Goal: Transaction & Acquisition: Purchase product/service

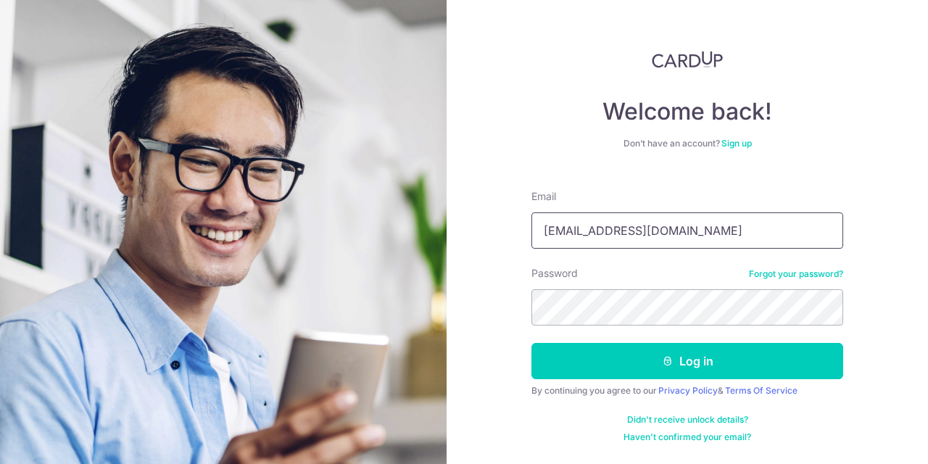
type input "[EMAIL_ADDRESS][DOMAIN_NAME]"
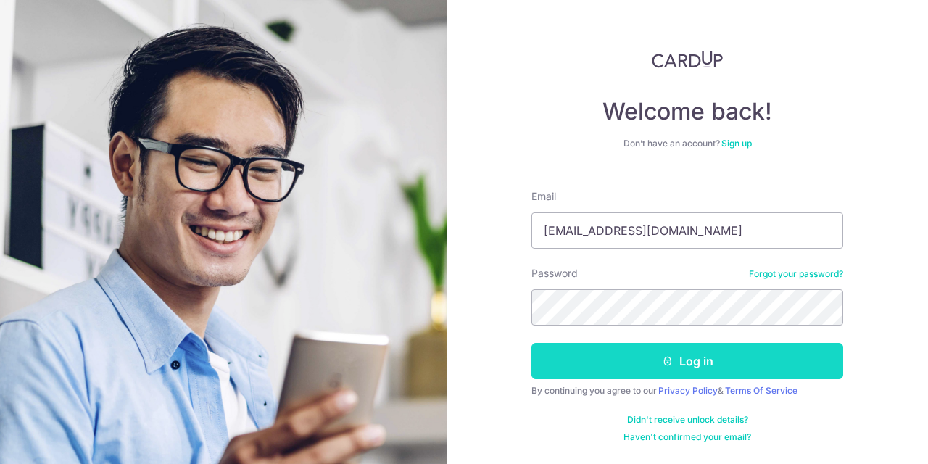
click at [692, 368] on button "Log in" at bounding box center [688, 361] width 312 height 36
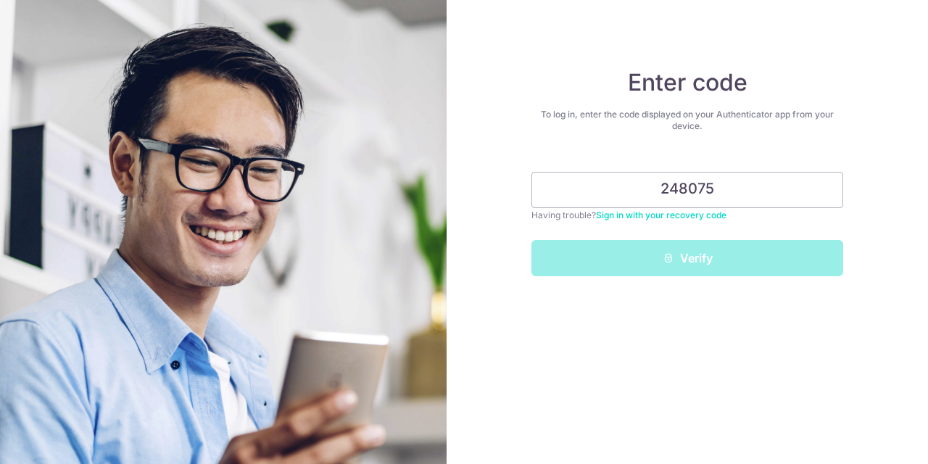
type input "248075"
click at [687, 258] on button "Verify" at bounding box center [688, 258] width 312 height 36
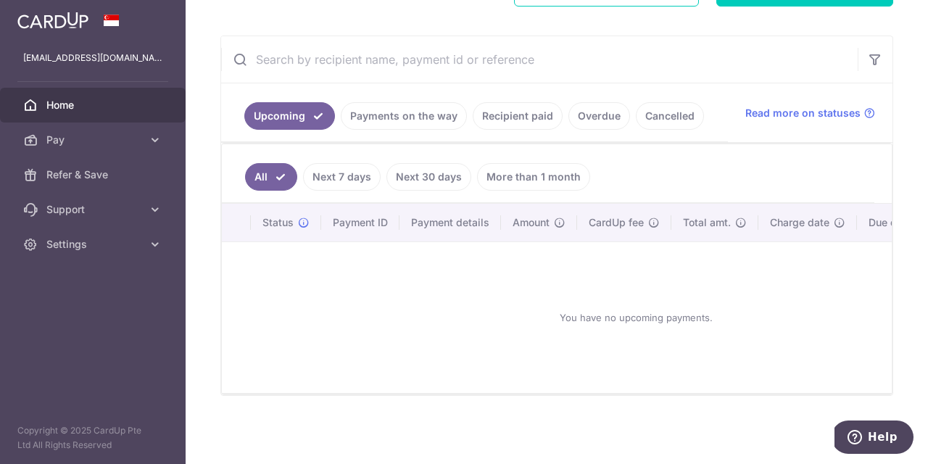
scroll to position [121, 0]
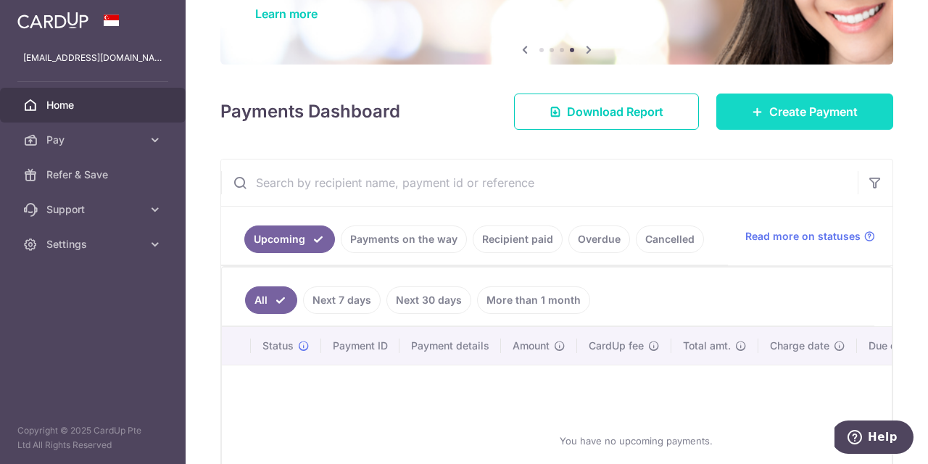
click at [769, 112] on span "Create Payment" at bounding box center [813, 111] width 88 height 17
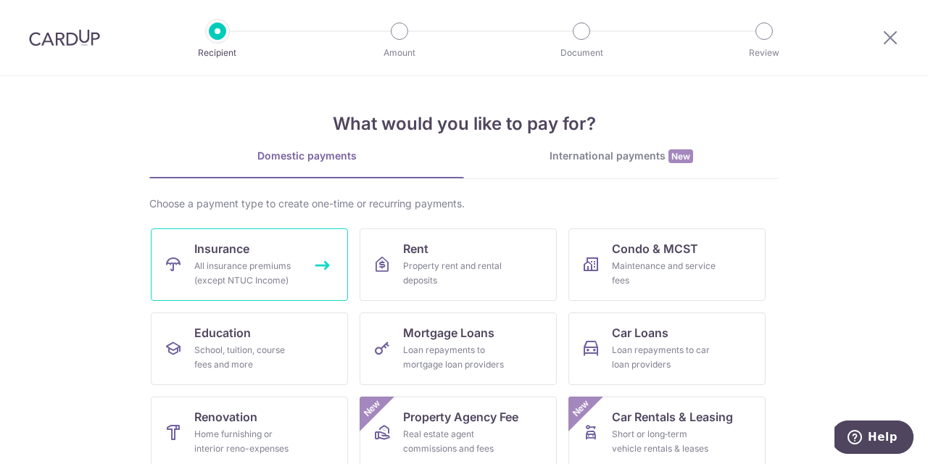
click at [259, 251] on link "Insurance All insurance premiums (except NTUC Income)" at bounding box center [249, 264] width 197 height 73
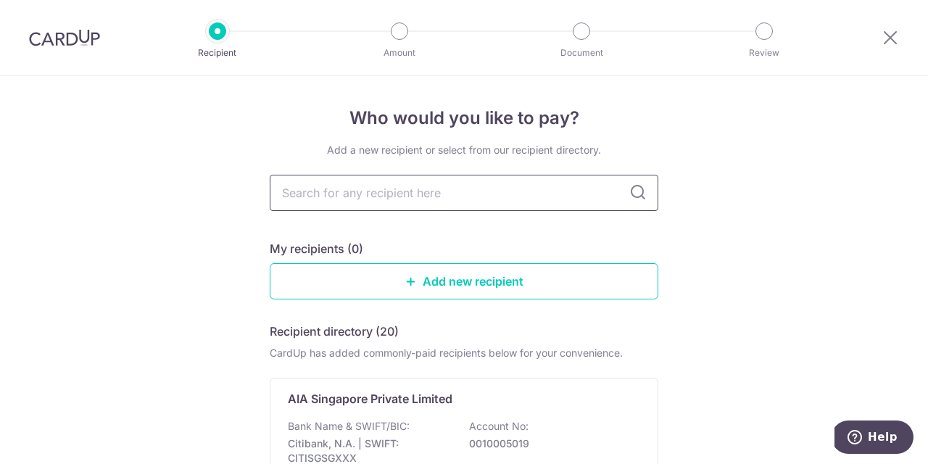
click at [372, 191] on input "text" at bounding box center [464, 193] width 389 height 36
type input "PRuden"
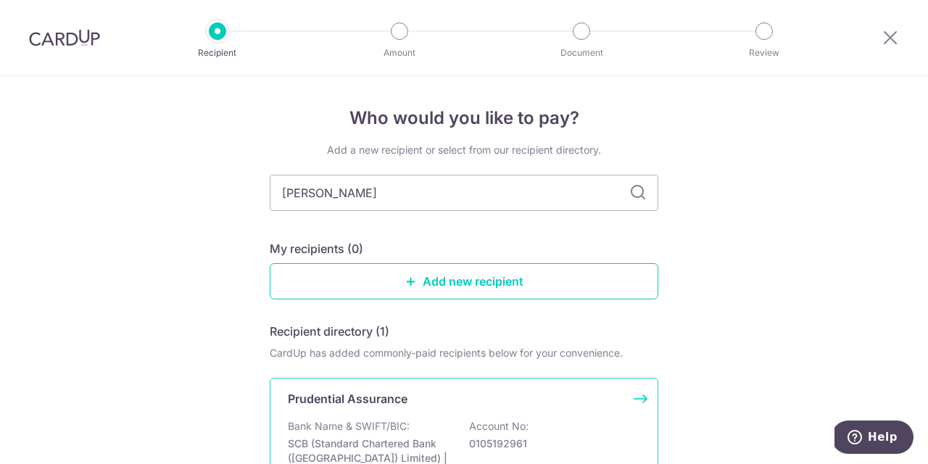
click at [379, 413] on div "Prudential Assurance Bank Name & SWIFT/BIC: SCB (Standard Chartered Bank (Singa…" at bounding box center [464, 448] width 389 height 141
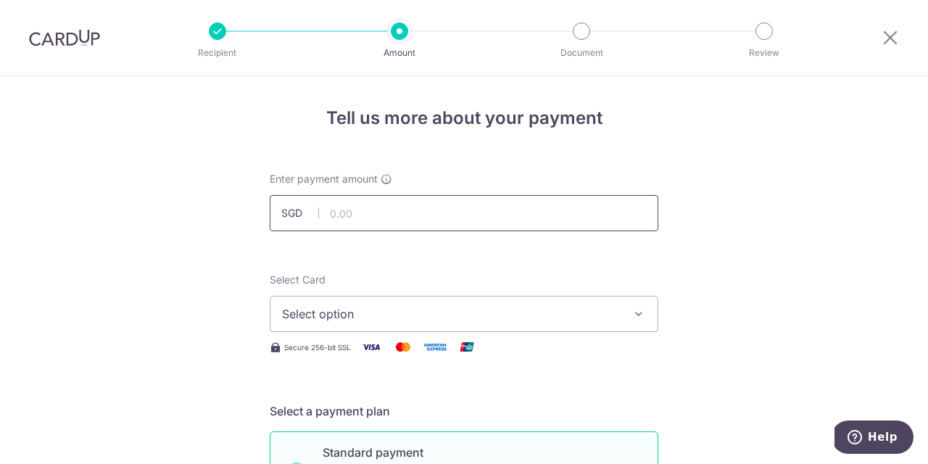
click at [434, 218] on input "text" at bounding box center [464, 213] width 389 height 36
type input "7,665.00"
click at [468, 288] on div "Select Card Select option Add credit card Your Cards **** 9398 **** 9650" at bounding box center [464, 302] width 389 height 59
click at [463, 308] on span "Select option" at bounding box center [451, 313] width 338 height 17
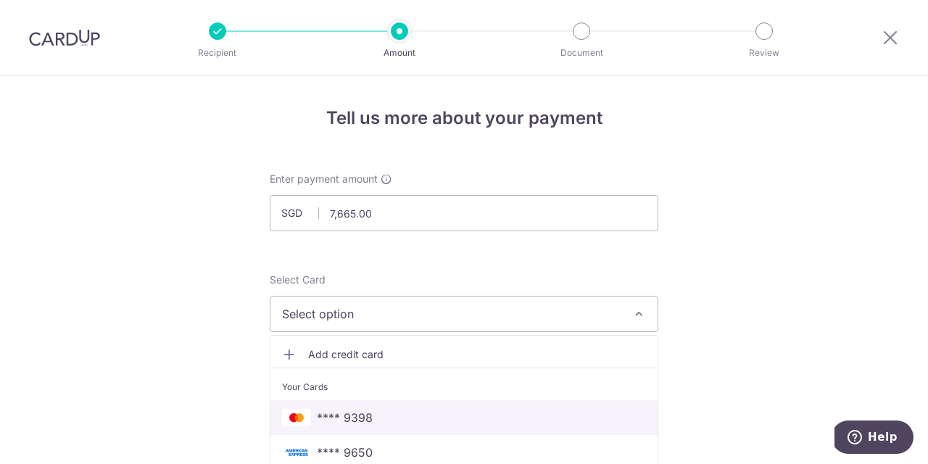
click at [352, 413] on span "**** 9398" at bounding box center [345, 417] width 56 height 17
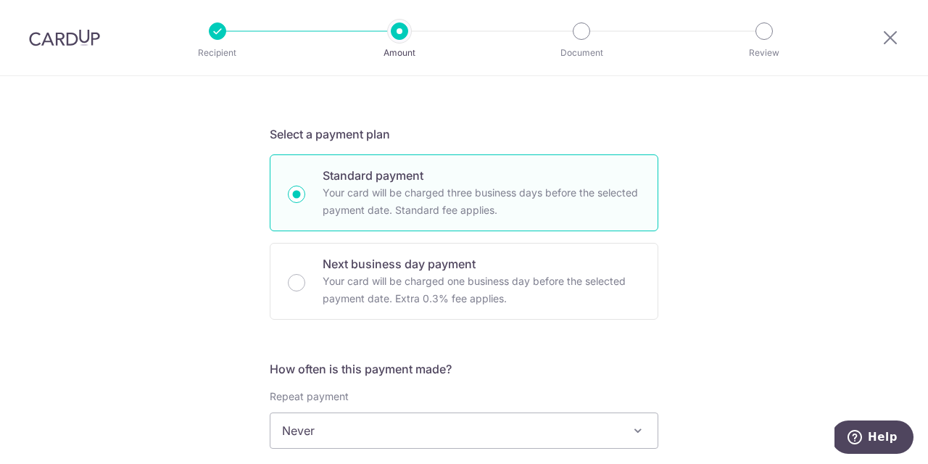
scroll to position [559, 0]
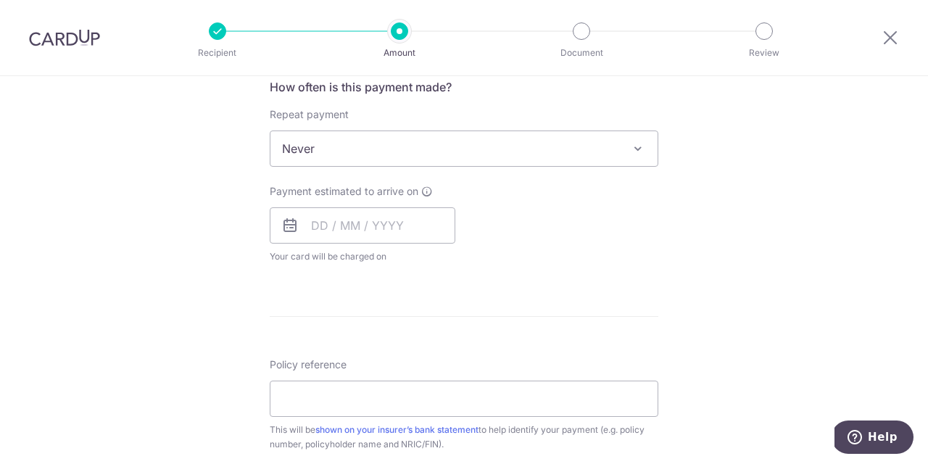
click at [619, 152] on span "Never" at bounding box center [463, 148] width 387 height 35
click at [629, 156] on span at bounding box center [637, 148] width 17 height 17
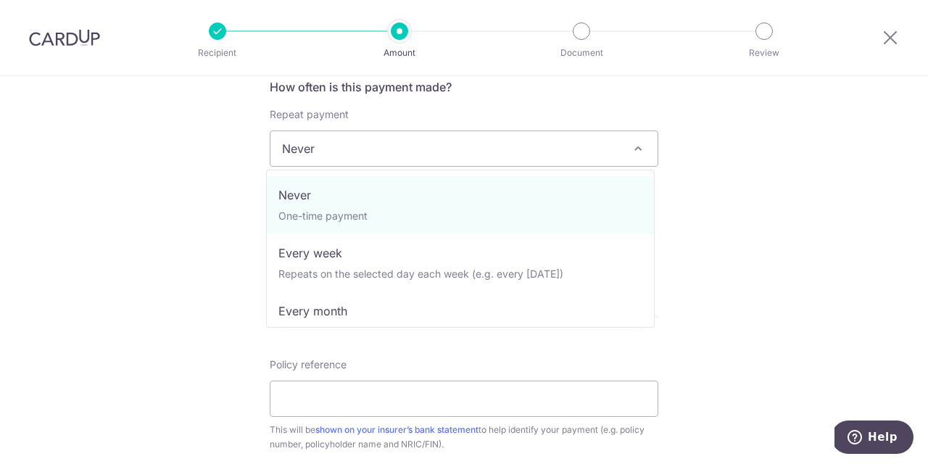
click at [759, 281] on div "Tell us more about your payment Enter payment amount SGD 7,665.00 7665.00 Selec…" at bounding box center [464, 173] width 928 height 1312
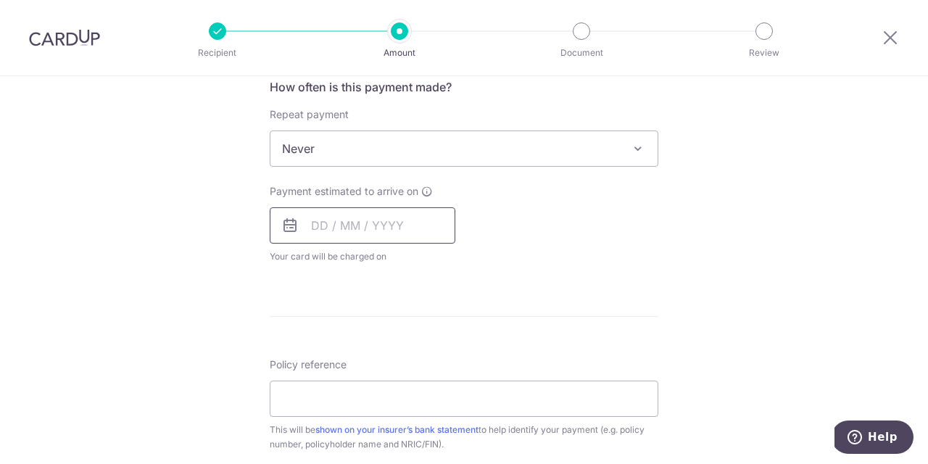
click at [349, 226] on input "text" at bounding box center [363, 225] width 186 height 36
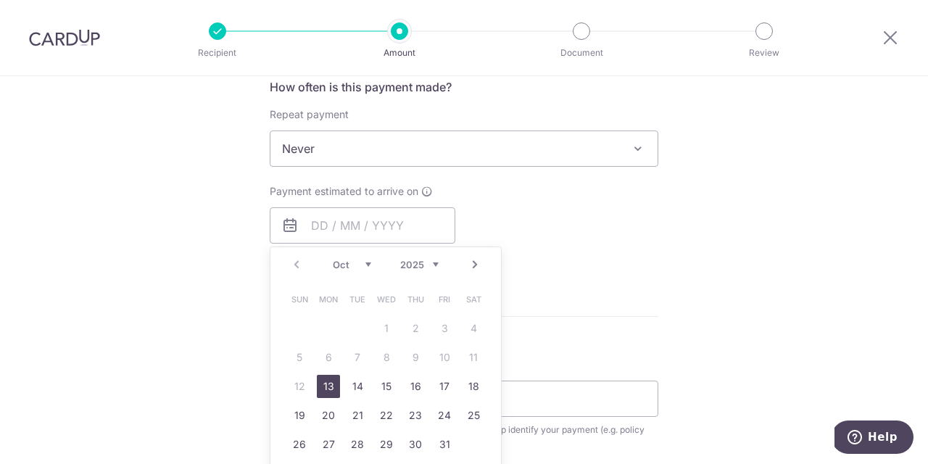
click at [331, 391] on link "13" at bounding box center [328, 386] width 23 height 23
type input "13/10/2025"
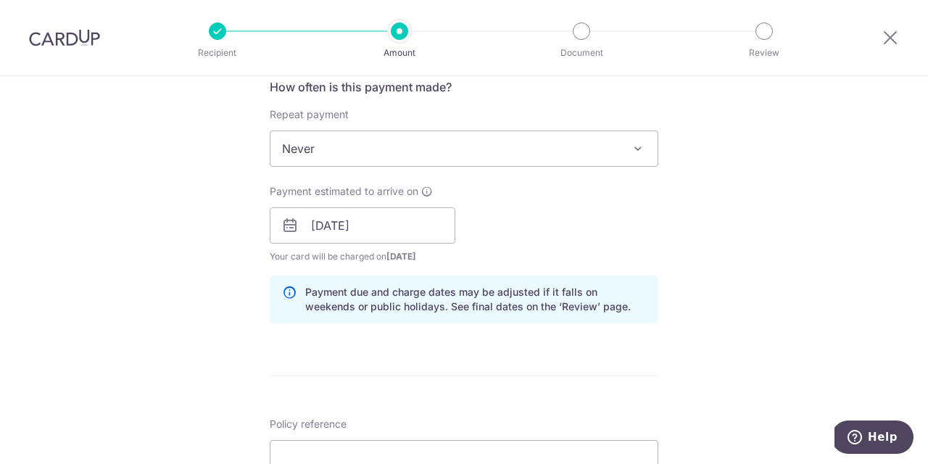
scroll to position [680, 0]
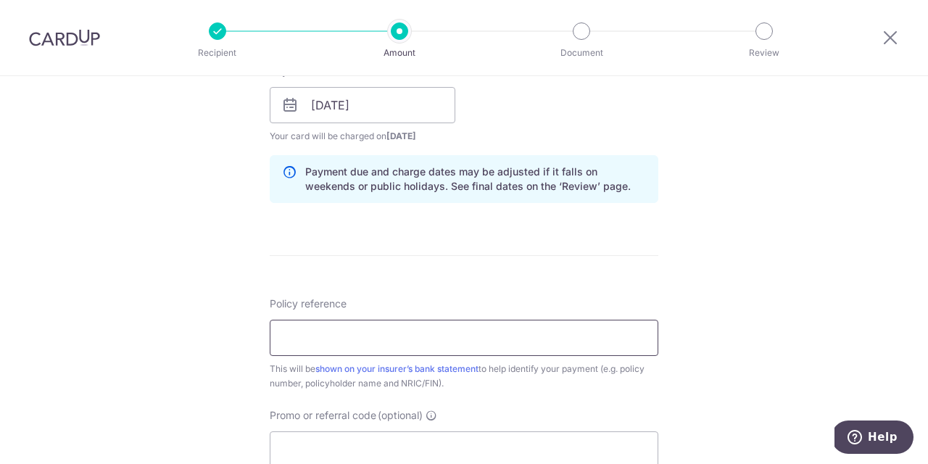
click at [455, 348] on input "Policy reference" at bounding box center [464, 338] width 389 height 36
click at [388, 331] on input "Policy reference" at bounding box center [464, 338] width 389 height 36
paste input "63884758"
type input "63884758"
click at [480, 278] on form "Enter payment amount SGD 7,665.00 7665.00 Select Card **** 9398 Add credit card…" at bounding box center [464, 95] width 389 height 1207
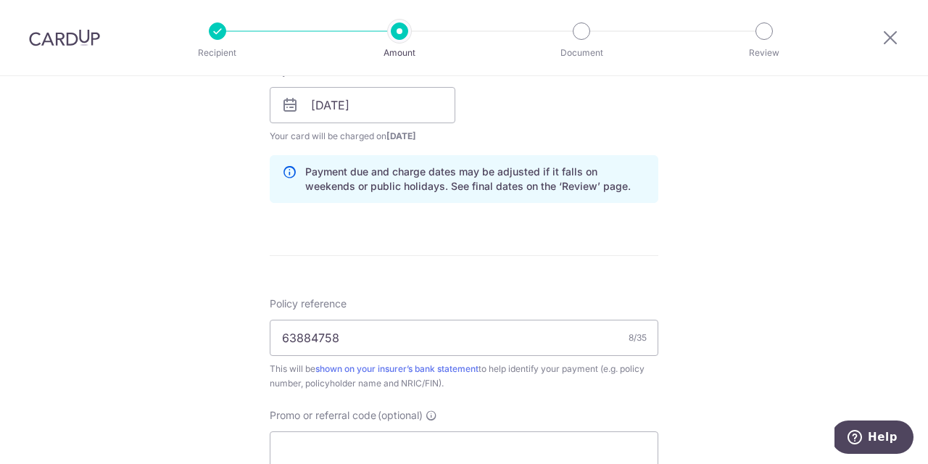
scroll to position [796, 0]
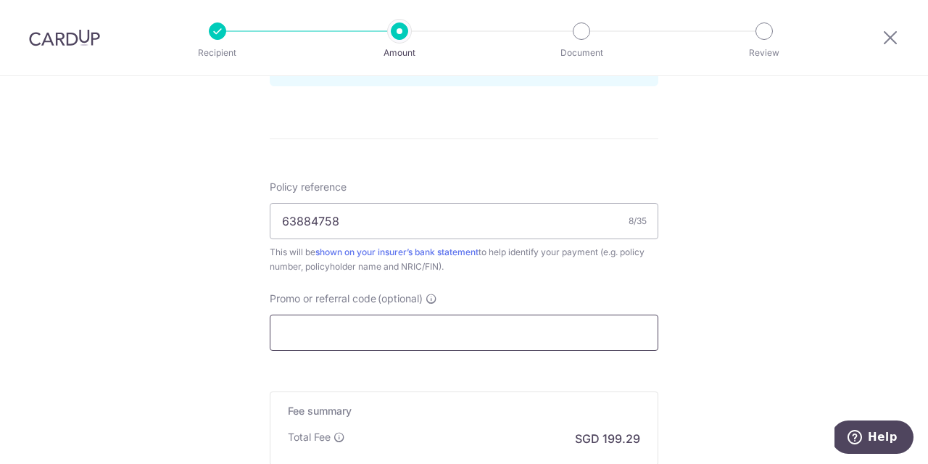
click at [434, 330] on input "Promo or referral code (optional)" at bounding box center [464, 333] width 389 height 36
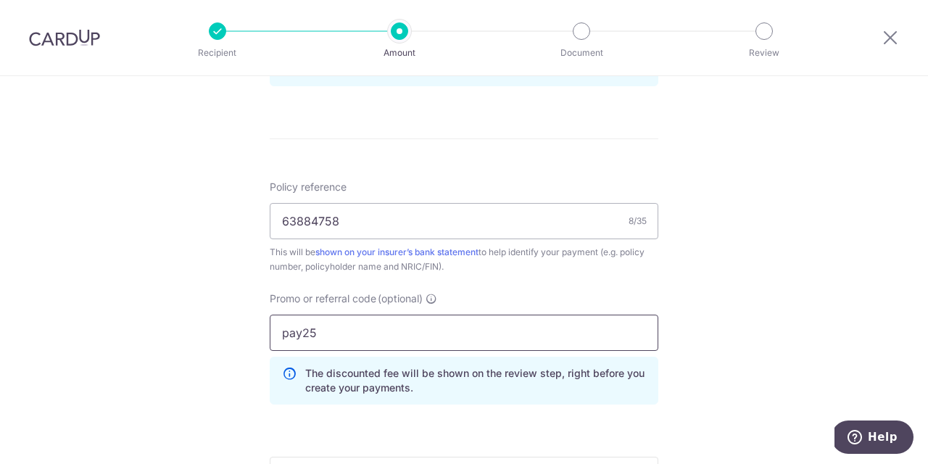
click button "Add Card" at bounding box center [0, 0] width 0 height 0
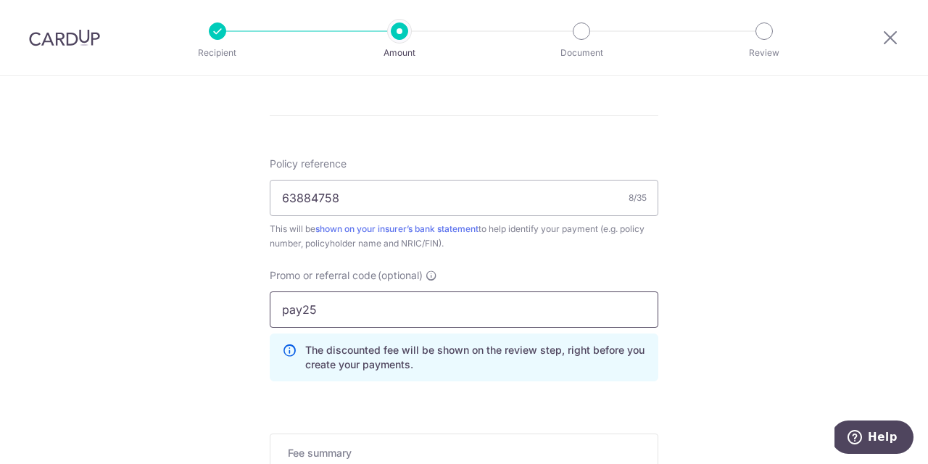
scroll to position [1049, 0]
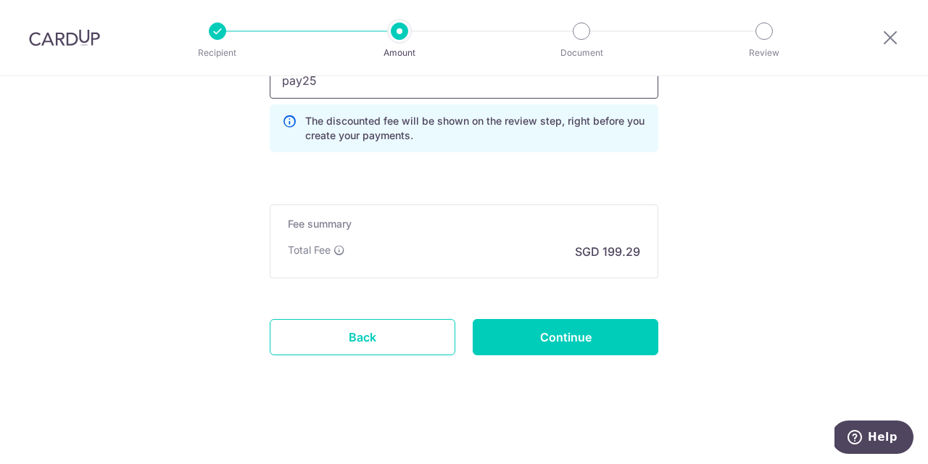
drag, startPoint x: 338, startPoint y: 83, endPoint x: 262, endPoint y: 80, distance: 76.2
click at [262, 80] on div "Promo or referral code (optional) pay25 The discounted fee will be shown on the…" at bounding box center [464, 101] width 406 height 125
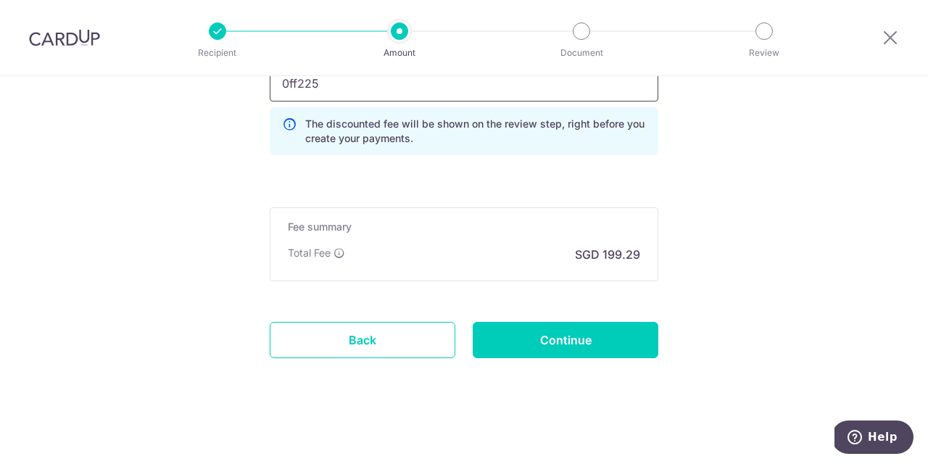
type input "0ff225"
click at [573, 95] on input "0ff225" at bounding box center [464, 83] width 389 height 36
click button "Add Card" at bounding box center [0, 0] width 0 height 0
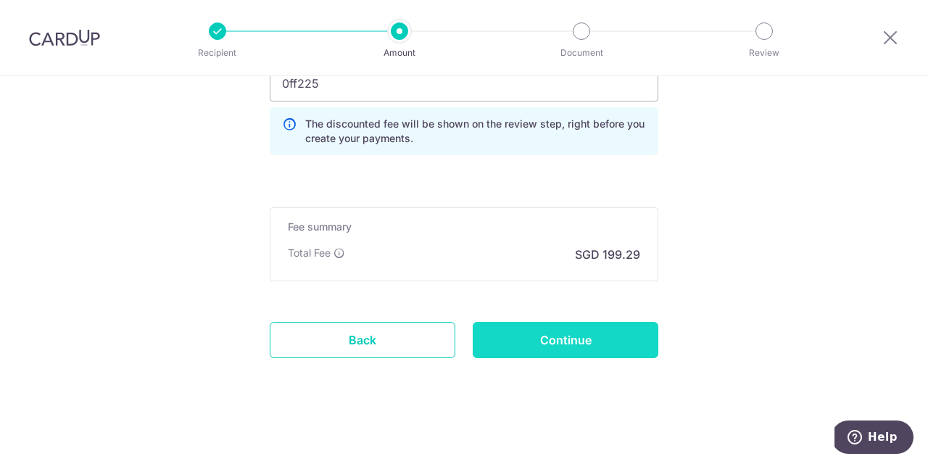
click at [545, 347] on input "Continue" at bounding box center [566, 340] width 186 height 36
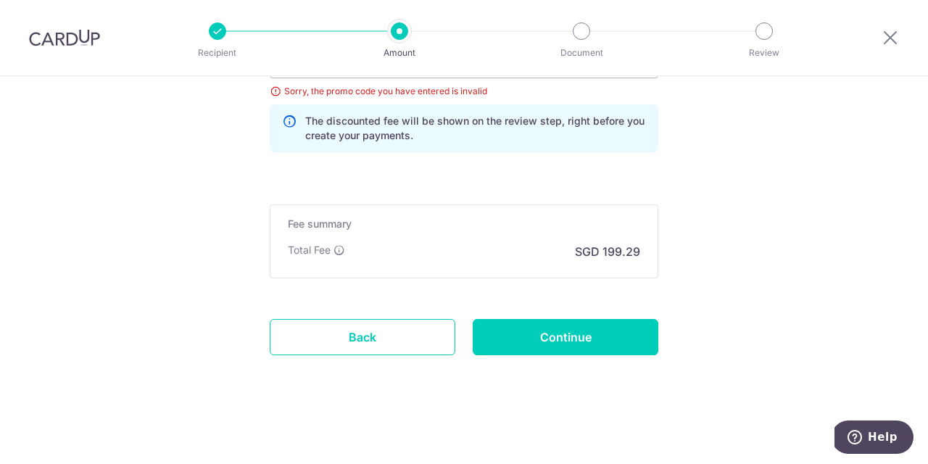
scroll to position [933, 0]
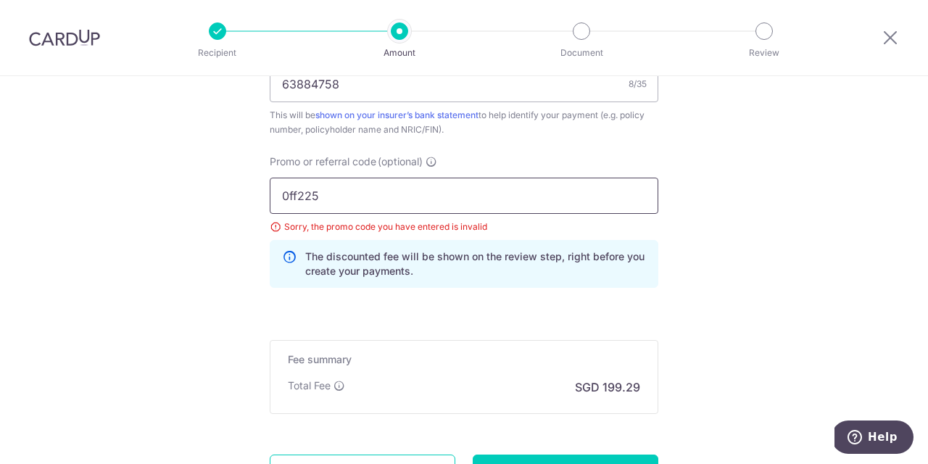
drag, startPoint x: 297, startPoint y: 194, endPoint x: 285, endPoint y: 194, distance: 11.6
click at [285, 194] on input "0ff225" at bounding box center [464, 196] width 389 height 36
click at [387, 198] on input "0FF225" at bounding box center [464, 196] width 389 height 36
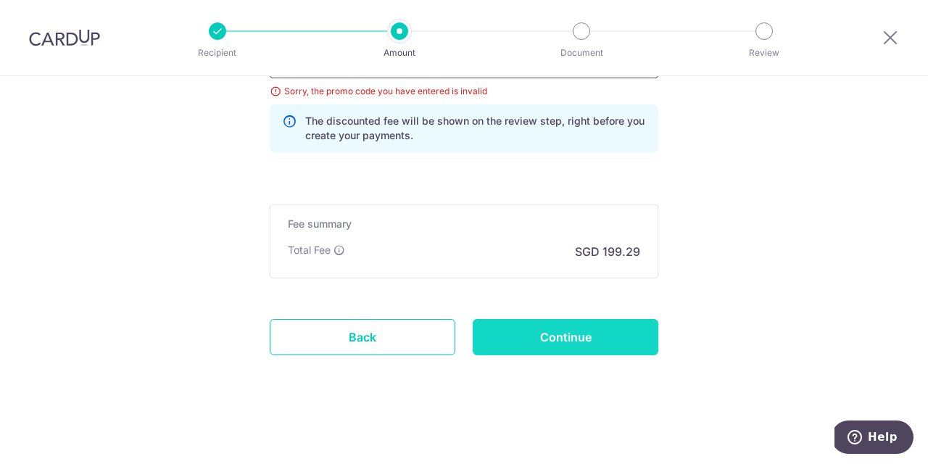
type input "0FF225"
click at [588, 334] on input "Continue" at bounding box center [566, 337] width 186 height 36
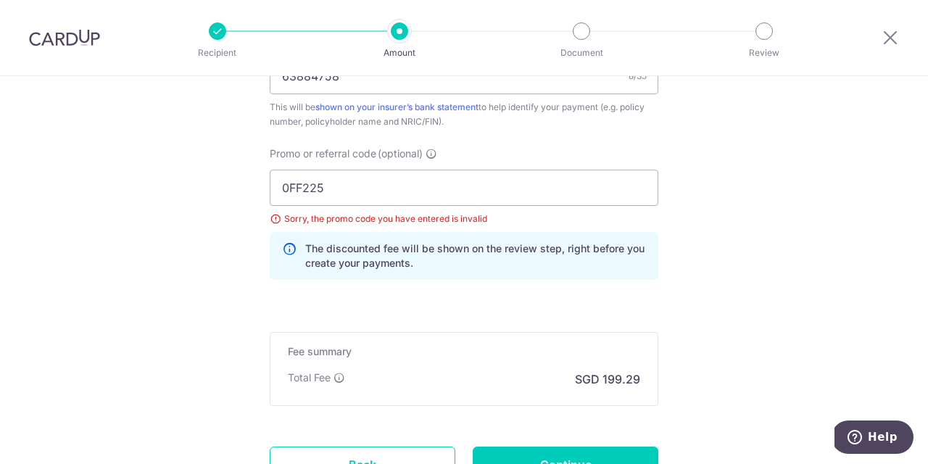
scroll to position [843, 0]
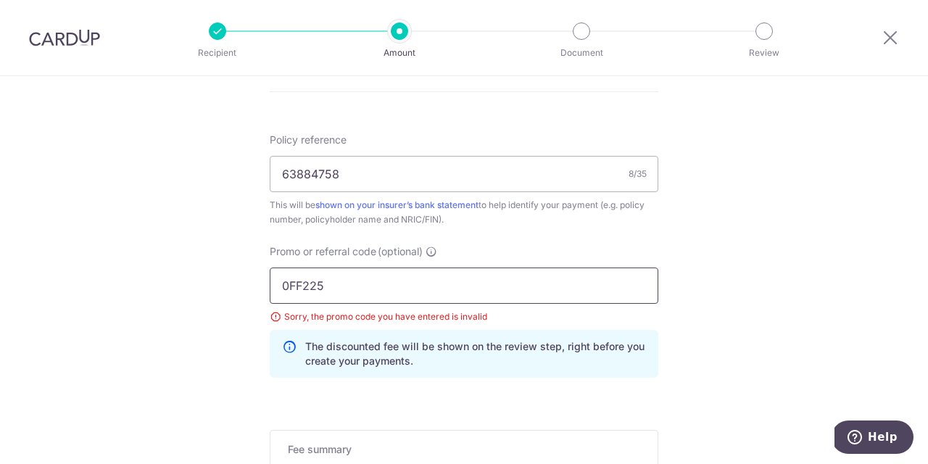
drag, startPoint x: 342, startPoint y: 281, endPoint x: 270, endPoint y: 281, distance: 72.5
click at [270, 281] on input "0FF225" at bounding box center [464, 286] width 389 height 36
click at [323, 282] on input "RENO35ONE" at bounding box center [464, 286] width 389 height 36
type input "RENO25ONE"
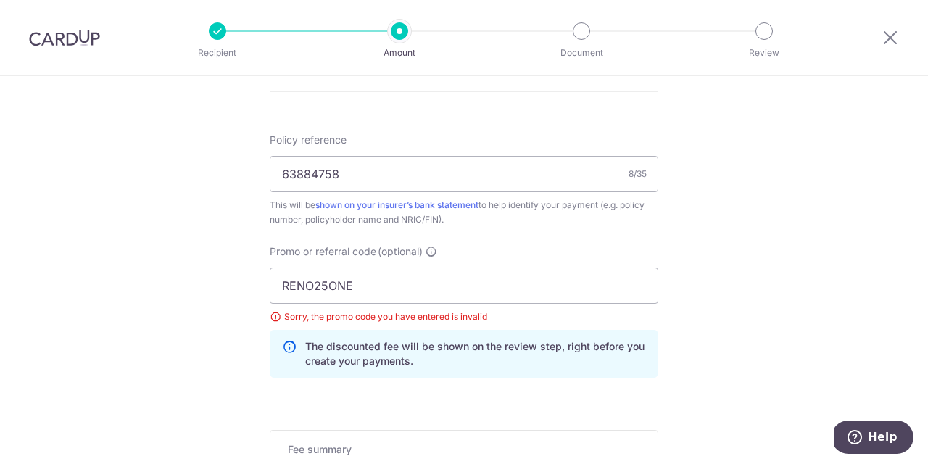
scroll to position [1069, 0]
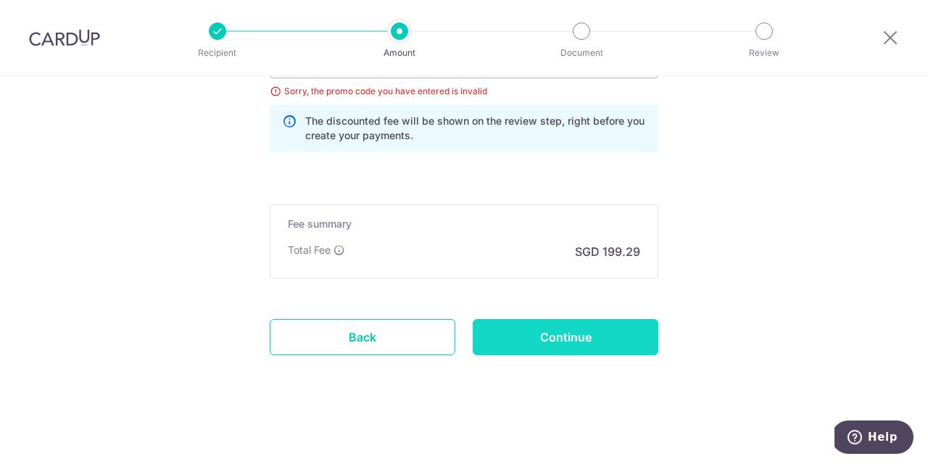
click at [597, 343] on input "Continue" at bounding box center [566, 337] width 186 height 36
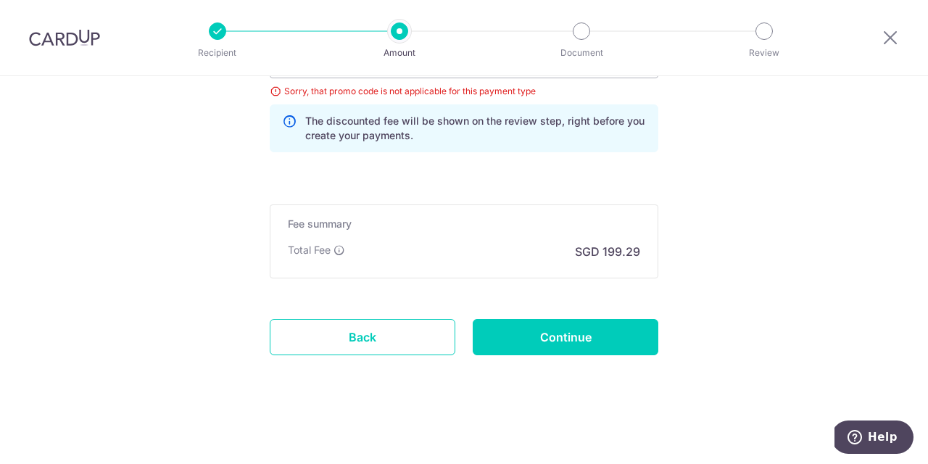
scroll to position [928, 0]
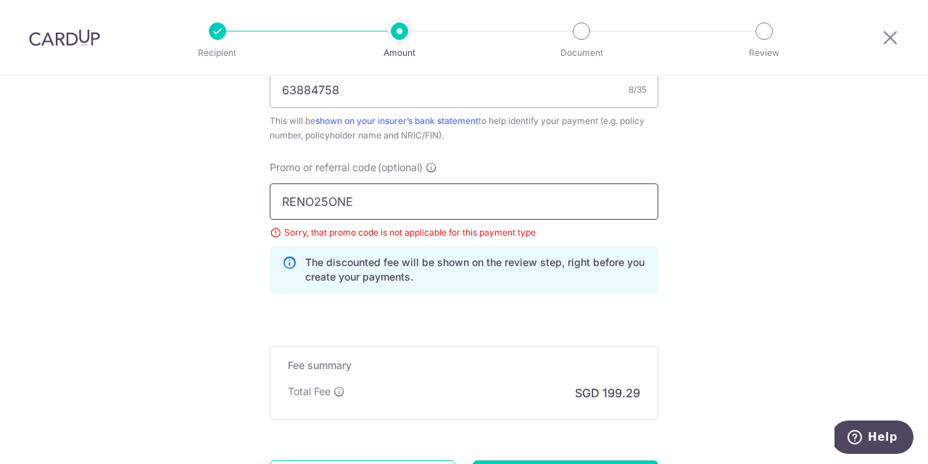
drag, startPoint x: 368, startPoint y: 202, endPoint x: 270, endPoint y: 197, distance: 98.8
click at [270, 197] on input "RENO25ONE" at bounding box center [464, 201] width 389 height 36
paste input "OFF225"
type input "OFF225"
click button "Add Card" at bounding box center [0, 0] width 0 height 0
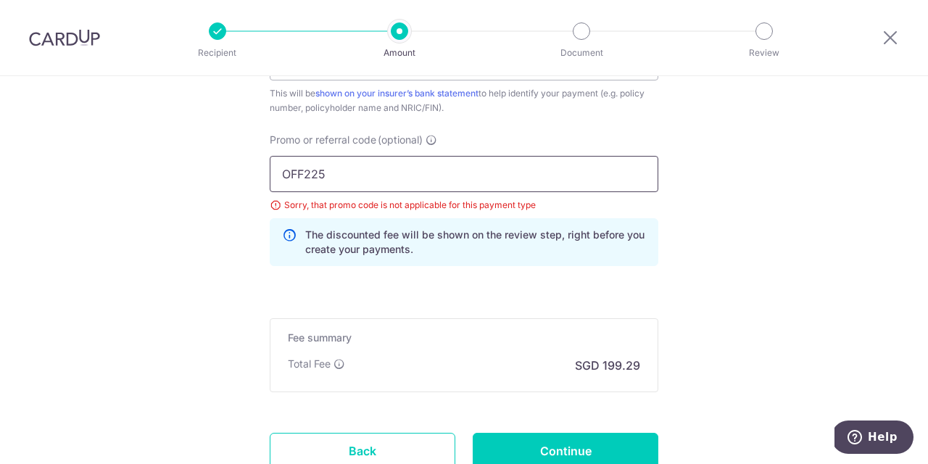
scroll to position [1069, 0]
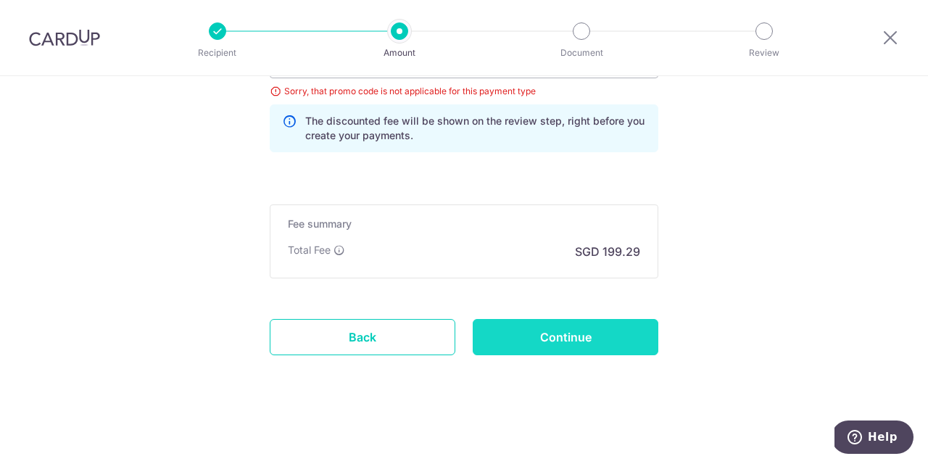
click at [575, 345] on input "Continue" at bounding box center [566, 337] width 186 height 36
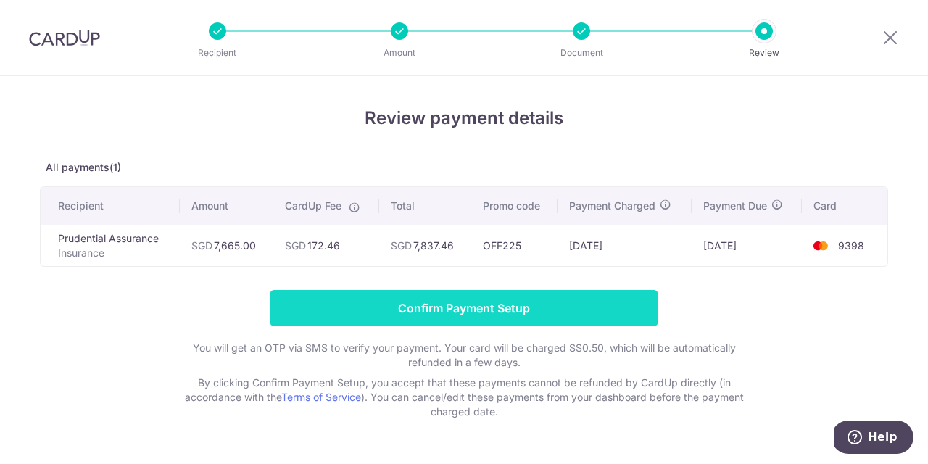
click at [488, 309] on input "Confirm Payment Setup" at bounding box center [464, 308] width 389 height 36
